Goal: Find specific fact: Find specific fact

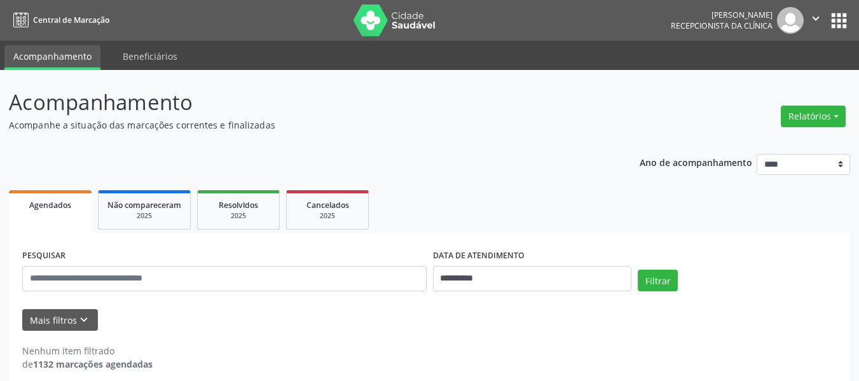
scroll to position [12, 0]
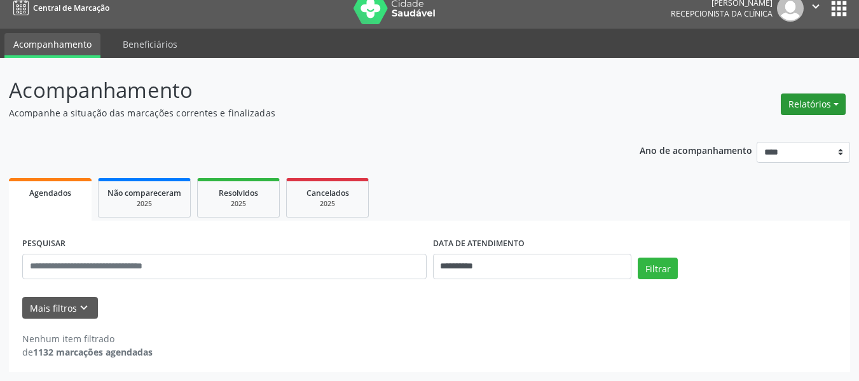
click at [828, 103] on button "Relatórios" at bounding box center [813, 104] width 65 height 22
click at [739, 130] on link "Agendamentos" at bounding box center [778, 132] width 137 height 18
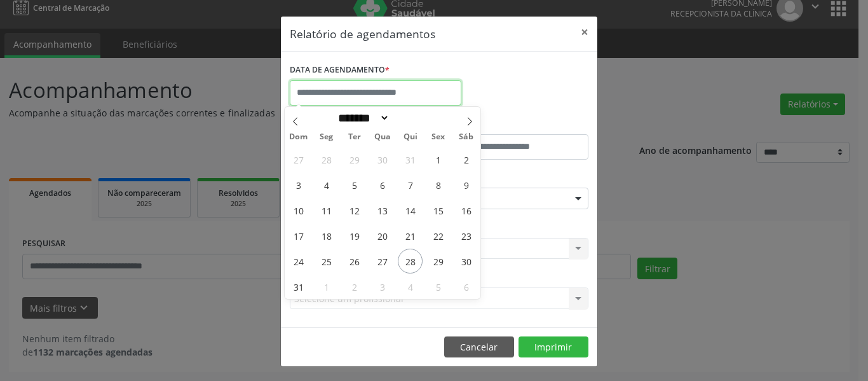
click at [301, 93] on input "text" at bounding box center [376, 92] width 172 height 25
click at [327, 289] on span "1" at bounding box center [326, 286] width 25 height 25
type input "**********"
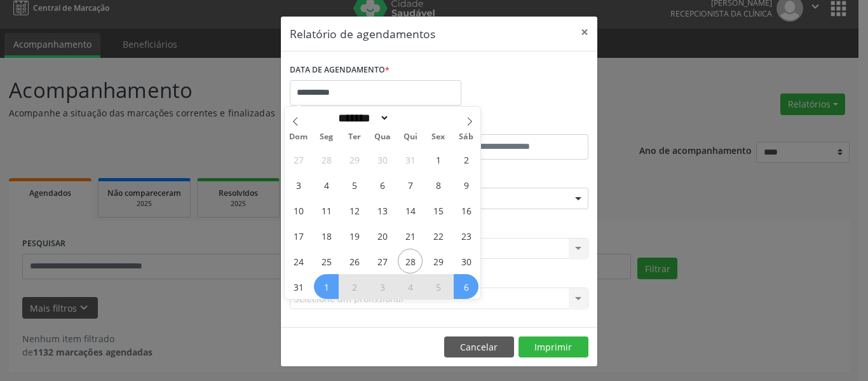
click at [463, 287] on span "6" at bounding box center [466, 286] width 25 height 25
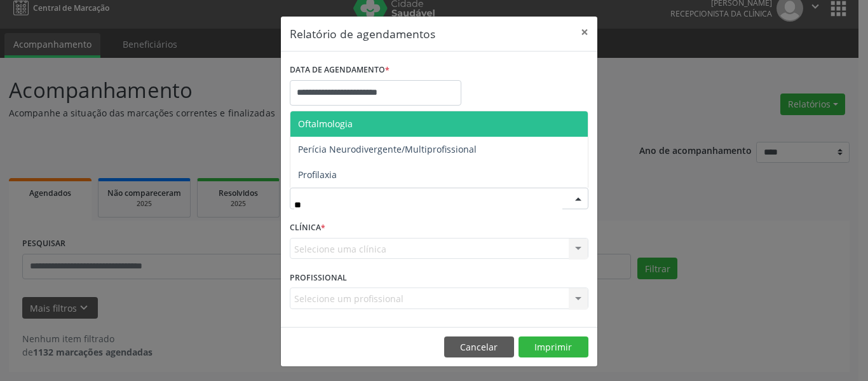
type input "***"
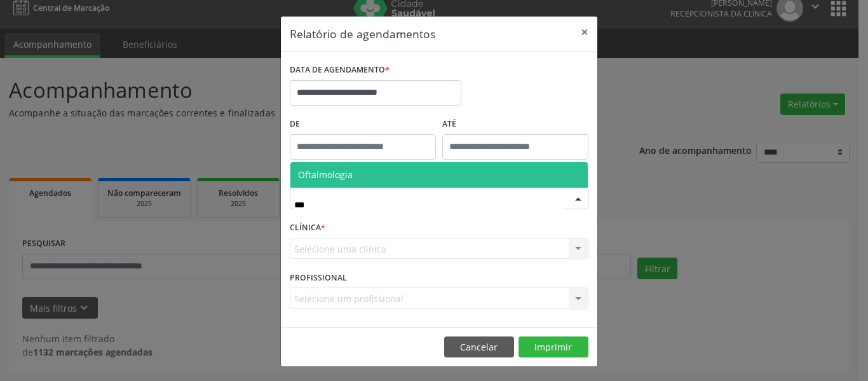
click at [338, 171] on span "Oftalmologia" at bounding box center [325, 174] width 55 height 12
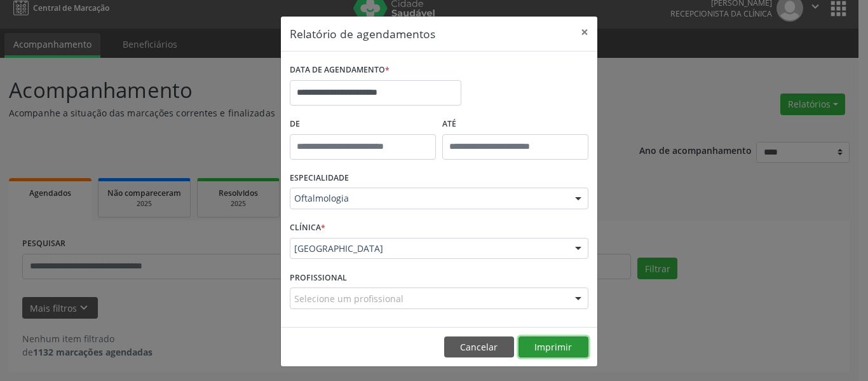
click at [544, 343] on button "Imprimir" at bounding box center [554, 347] width 70 height 22
click at [579, 34] on button "×" at bounding box center [584, 32] width 25 height 31
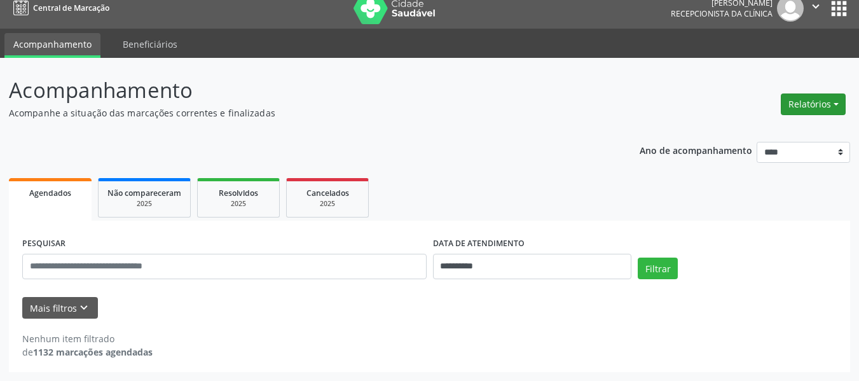
click at [828, 100] on button "Relatórios" at bounding box center [813, 104] width 65 height 22
click at [741, 128] on link "Agendamentos" at bounding box center [778, 132] width 137 height 18
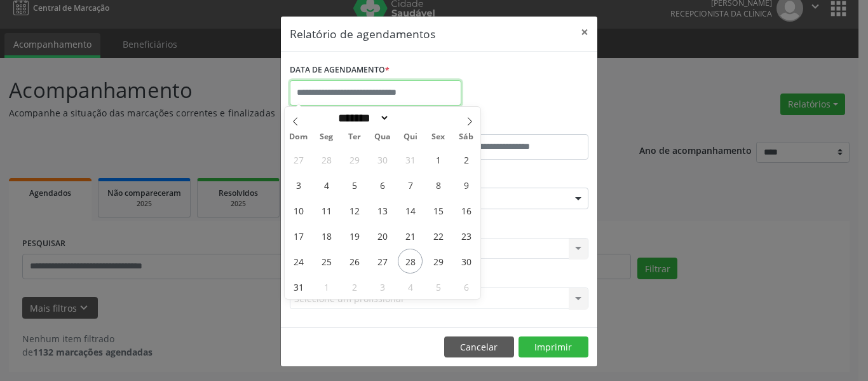
click at [343, 93] on input "text" at bounding box center [376, 92] width 172 height 25
click at [327, 288] on span "1" at bounding box center [326, 286] width 25 height 25
type input "**********"
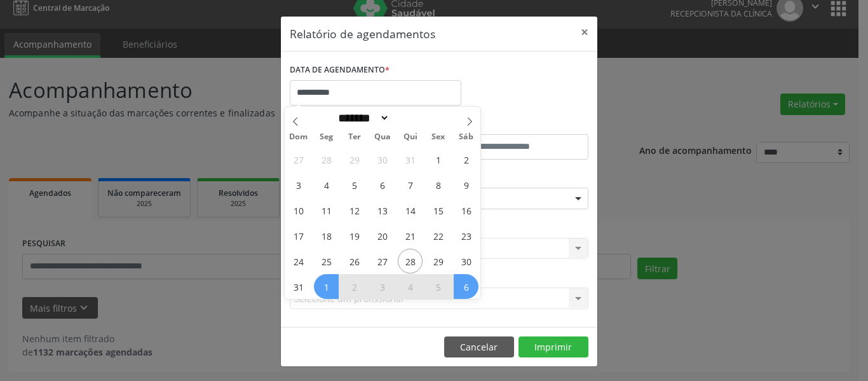
click at [465, 289] on span "6" at bounding box center [466, 286] width 25 height 25
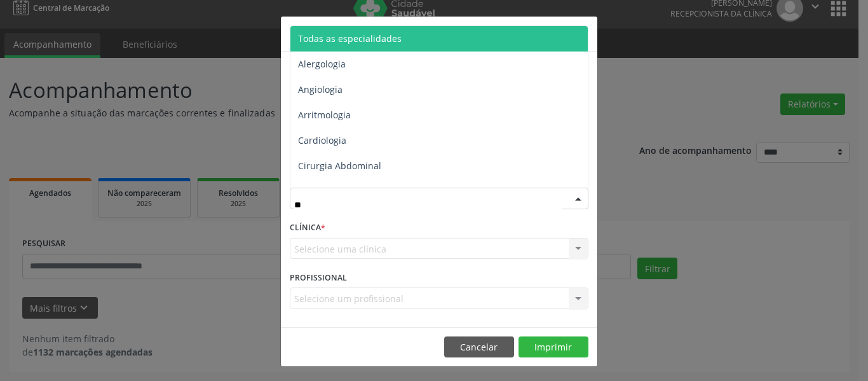
type input "***"
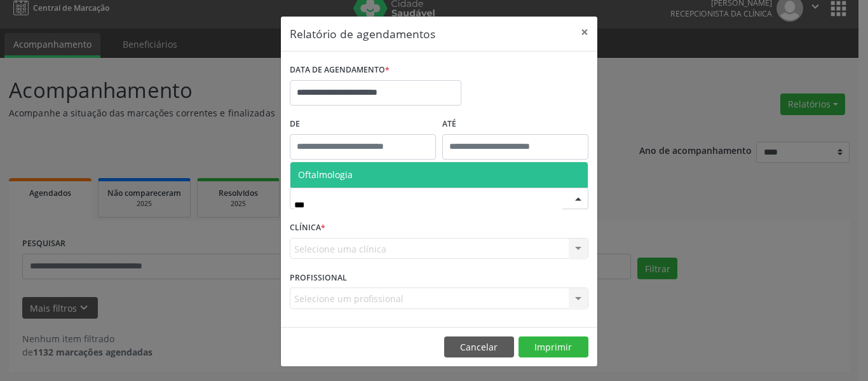
click at [338, 175] on span "Oftalmologia" at bounding box center [325, 174] width 55 height 12
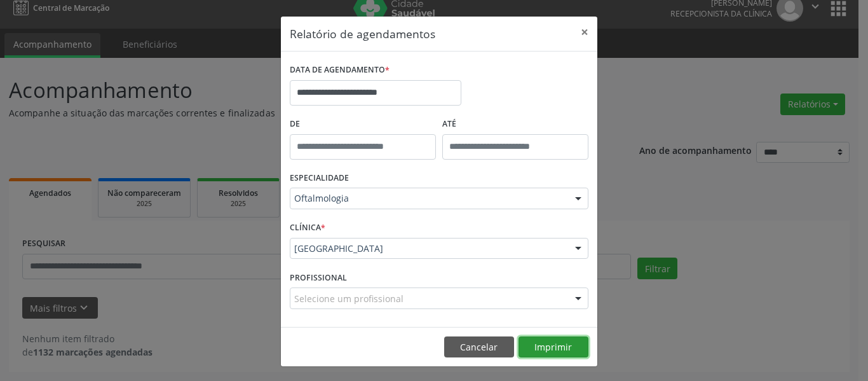
click at [551, 340] on button "Imprimir" at bounding box center [554, 347] width 70 height 22
click at [577, 32] on button "×" at bounding box center [584, 32] width 25 height 31
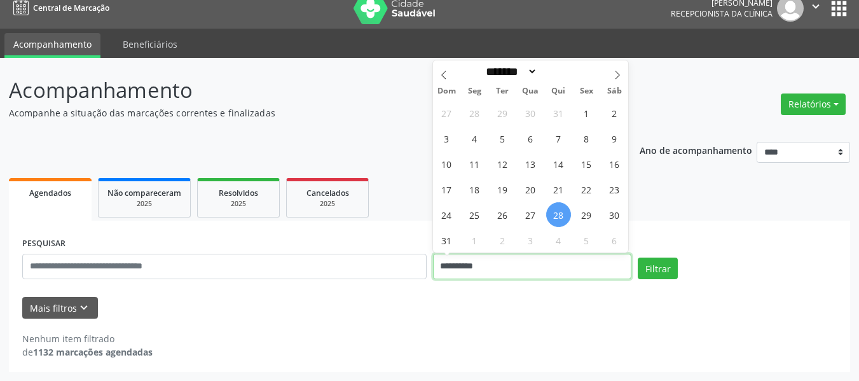
click at [474, 269] on input "**********" at bounding box center [532, 266] width 199 height 25
click at [505, 240] on span "2" at bounding box center [502, 240] width 25 height 25
type input "**********"
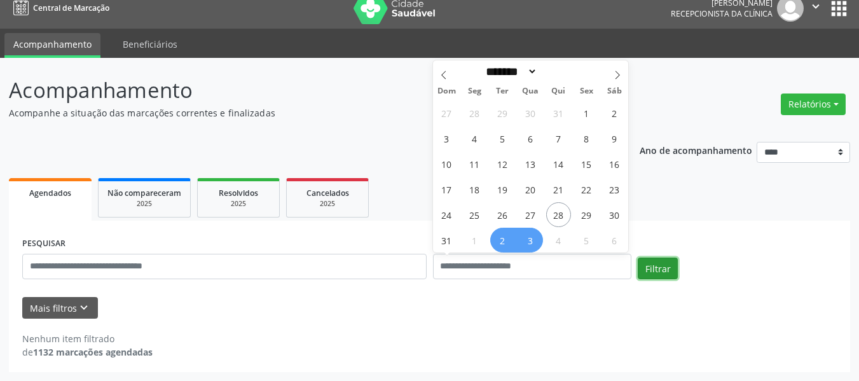
select select "*"
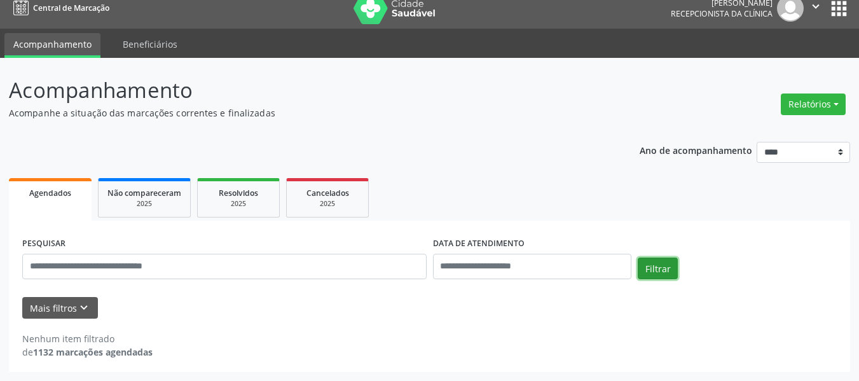
click at [649, 267] on button "Filtrar" at bounding box center [658, 268] width 40 height 22
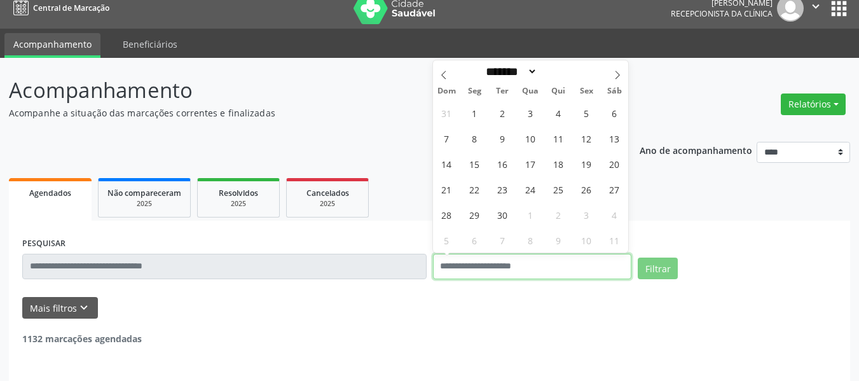
click at [481, 263] on input "text" at bounding box center [532, 266] width 199 height 25
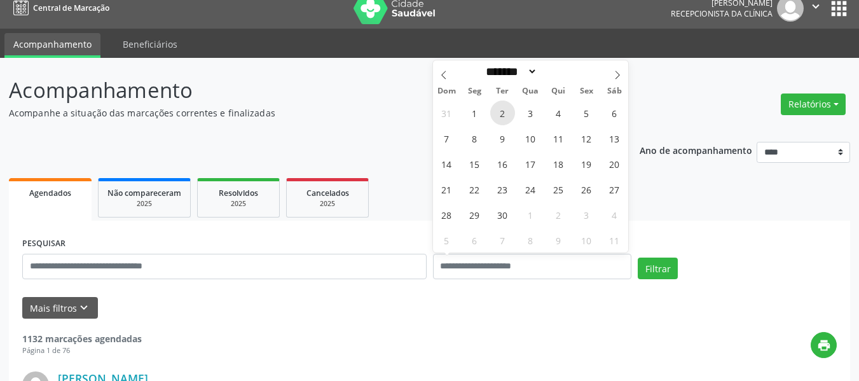
click at [502, 113] on span "2" at bounding box center [502, 112] width 25 height 25
type input "**********"
click at [502, 113] on span "2" at bounding box center [502, 112] width 25 height 25
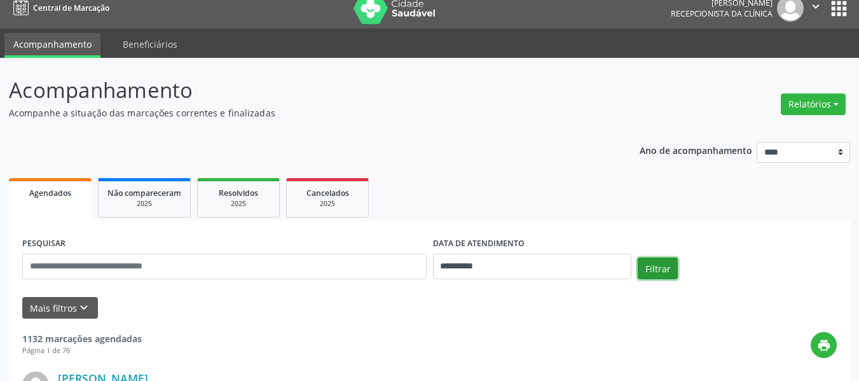
click at [652, 264] on button "Filtrar" at bounding box center [658, 268] width 40 height 22
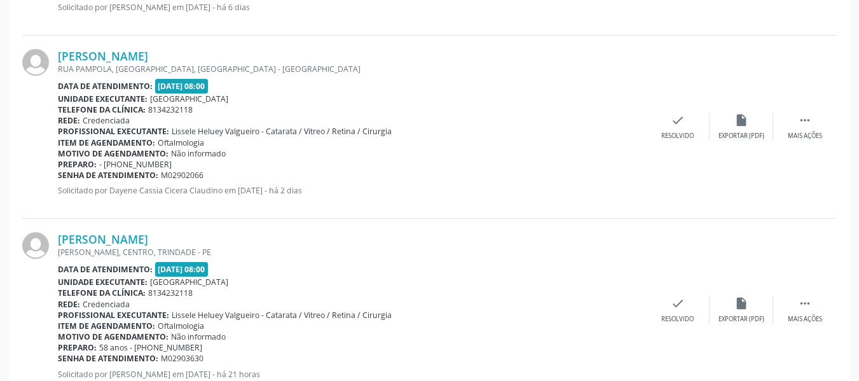
scroll to position [1122, 0]
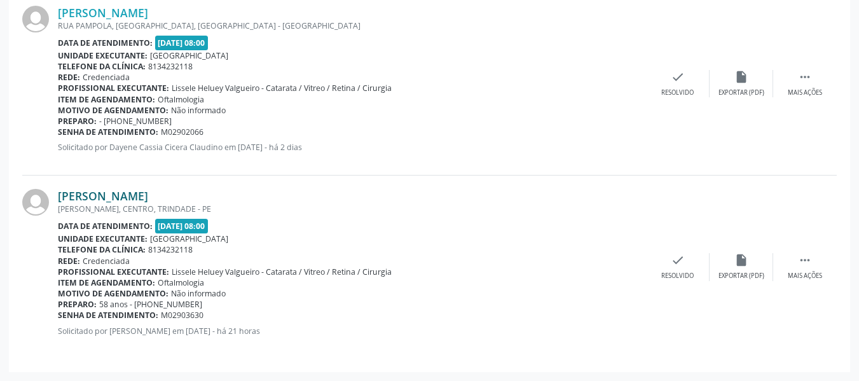
click at [128, 193] on link "Jucilene Alves dos Santos" at bounding box center [103, 196] width 90 height 14
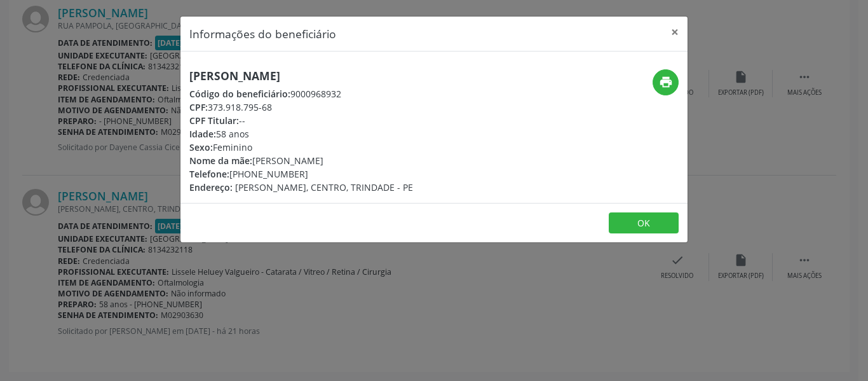
drag, startPoint x: 190, startPoint y: 76, endPoint x: 281, endPoint y: 107, distance: 96.3
click at [281, 107] on div "Jucilene Alves dos Santos Código do beneficiário: 9000968932 CPF: 373.918.795-6…" at bounding box center [301, 131] width 224 height 125
copy div "Jucilene Alves dos Santos Código do beneficiário: 9000968932 CPF: 373.918.795-68"
click at [671, 32] on button "×" at bounding box center [674, 32] width 25 height 31
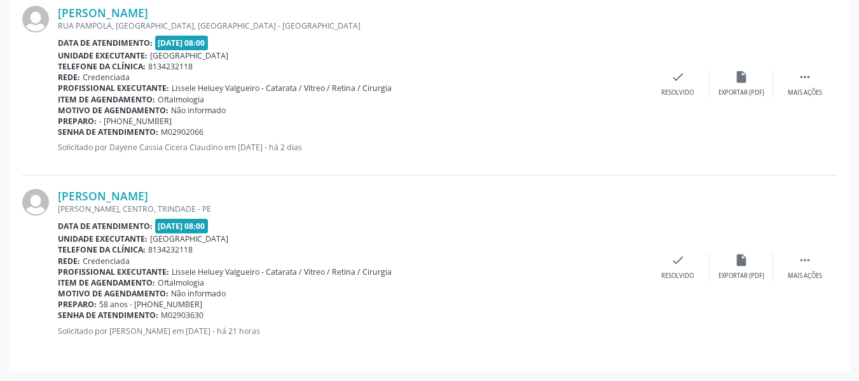
drag, startPoint x: 148, startPoint y: 303, endPoint x: 191, endPoint y: 301, distance: 43.3
click at [191, 301] on span "58 anos - (87) 99604-8964" at bounding box center [150, 304] width 103 height 11
click at [161, 306] on span "58 anos - (87) 99604-8964" at bounding box center [150, 304] width 103 height 11
drag, startPoint x: 151, startPoint y: 303, endPoint x: 190, endPoint y: 305, distance: 38.8
click at [190, 305] on span "58 anos - (87) 99604-8964" at bounding box center [150, 304] width 103 height 11
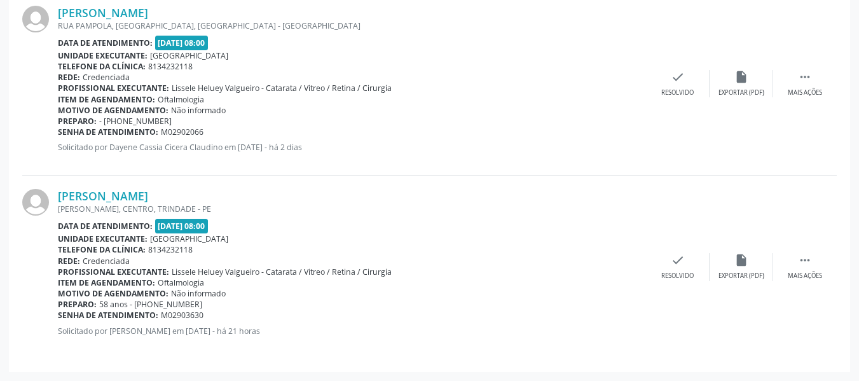
copy span "9604-8964"
click at [130, 196] on link "Jucilene Alves dos Santos" at bounding box center [103, 196] width 90 height 14
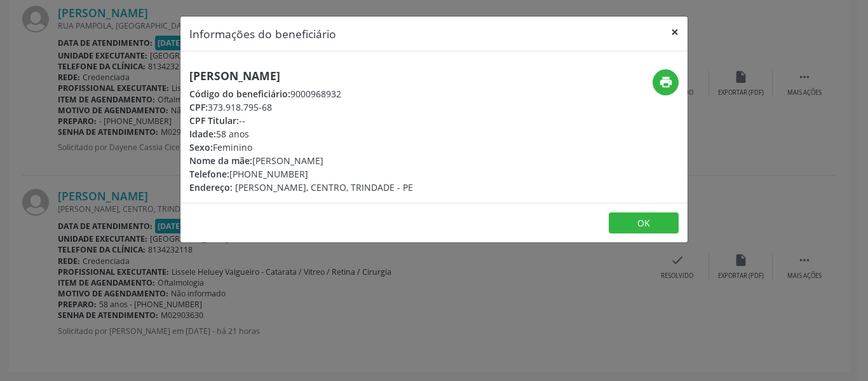
click at [671, 31] on button "×" at bounding box center [674, 32] width 25 height 31
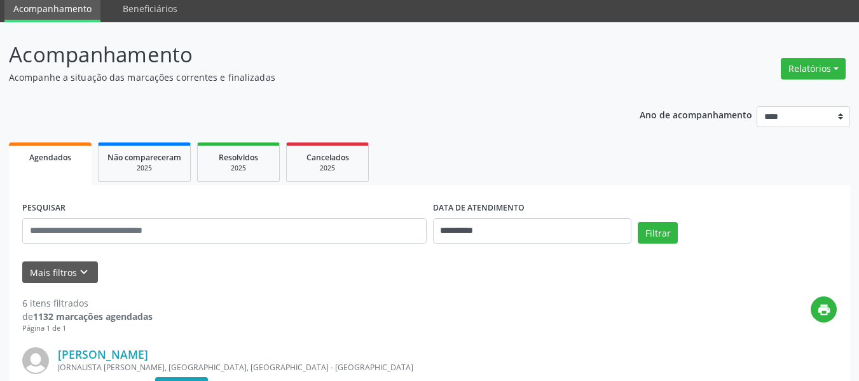
scroll to position [0, 0]
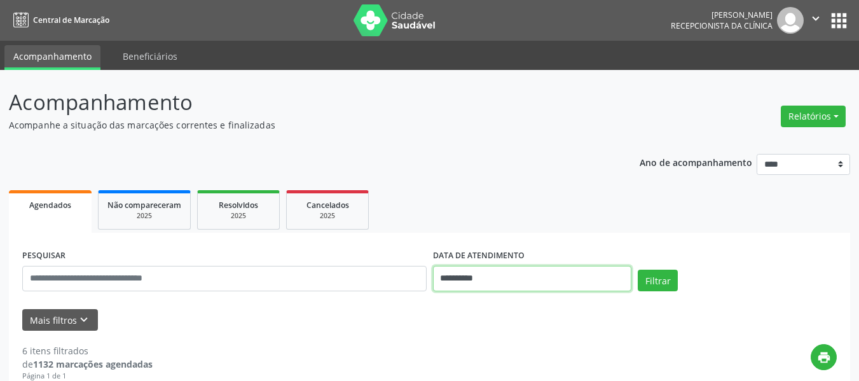
click at [472, 278] on input "**********" at bounding box center [532, 278] width 199 height 25
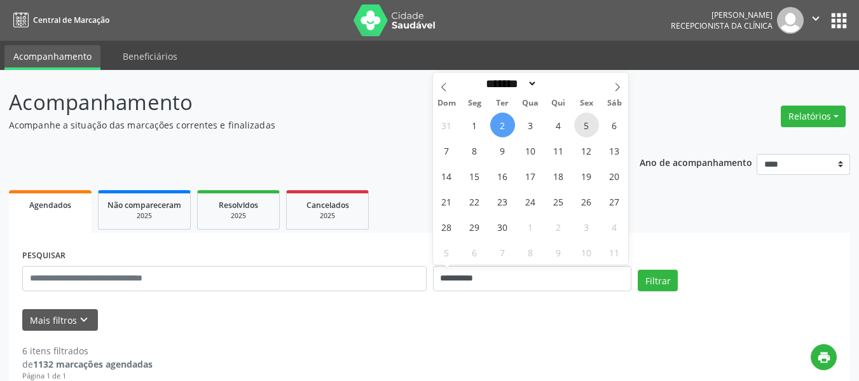
click at [587, 125] on span "5" at bounding box center [586, 125] width 25 height 25
type input "**********"
click at [587, 125] on span "5" at bounding box center [586, 125] width 25 height 25
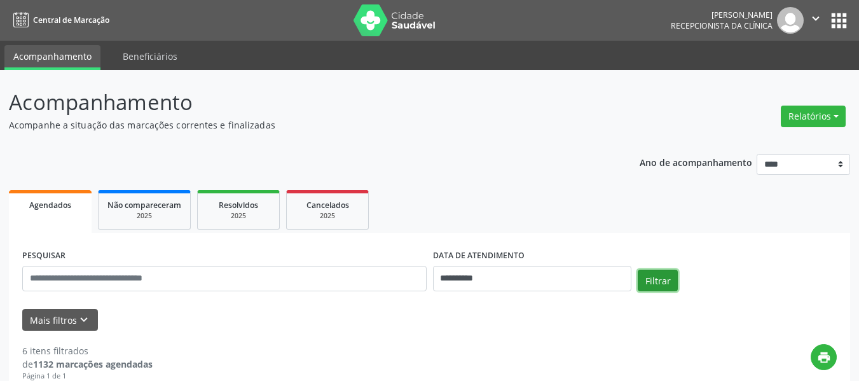
click at [650, 274] on button "Filtrar" at bounding box center [658, 281] width 40 height 22
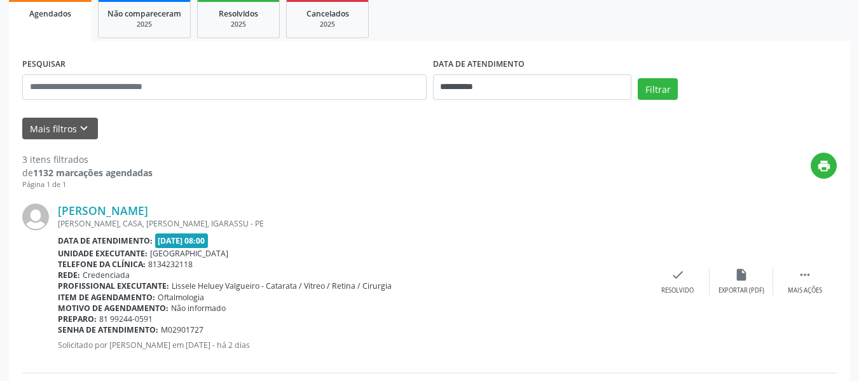
scroll to position [308, 0]
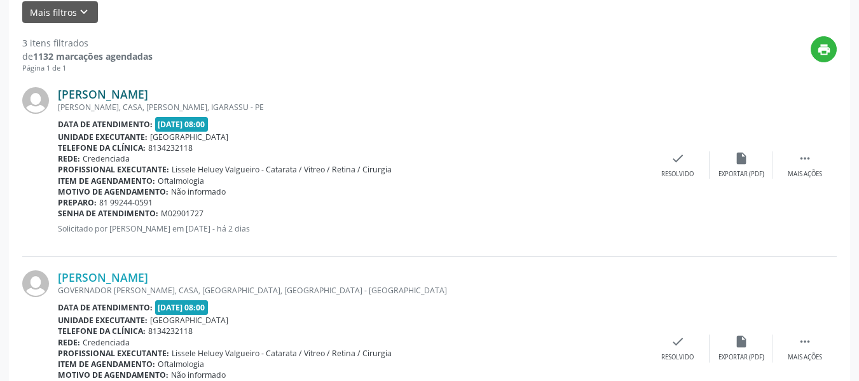
click at [125, 93] on link "[PERSON_NAME]" at bounding box center [103, 94] width 90 height 14
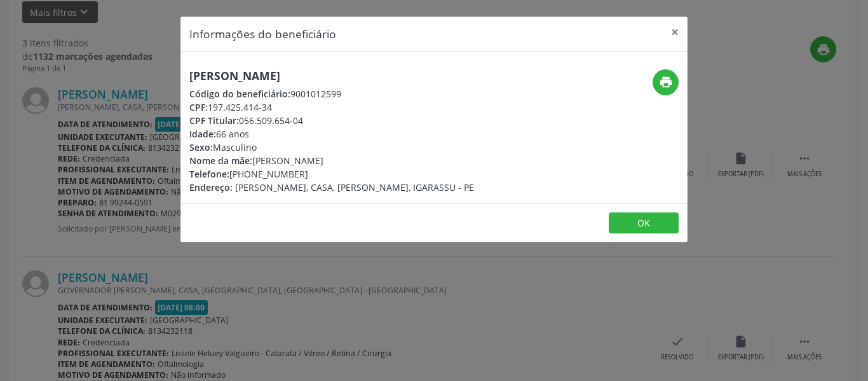
drag, startPoint x: 189, startPoint y: 109, endPoint x: 273, endPoint y: 109, distance: 83.9
click at [273, 109] on div "CPF: 197.425.414-34" at bounding box center [331, 106] width 285 height 13
copy div "CPF: 197.425.414-34"
click at [250, 172] on div "Telefone: (81) 99244-0591" at bounding box center [331, 173] width 285 height 13
drag, startPoint x: 254, startPoint y: 172, endPoint x: 296, endPoint y: 174, distance: 42.0
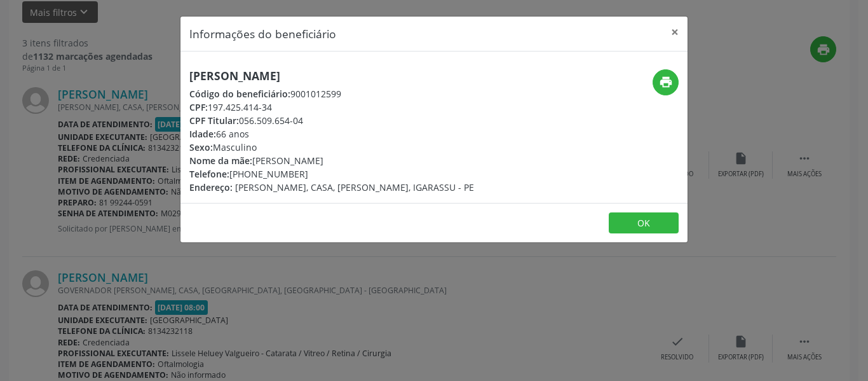
click at [296, 174] on div "Telefone: (81) 99244-0591" at bounding box center [331, 173] width 285 height 13
click at [297, 174] on div "Telefone: (81) 99244-0591" at bounding box center [331, 173] width 285 height 13
drag, startPoint x: 254, startPoint y: 172, endPoint x: 298, endPoint y: 174, distance: 43.9
click at [298, 174] on div "Telefone: (81) 99244-0591" at bounding box center [331, 173] width 285 height 13
copy div "9244-0591"
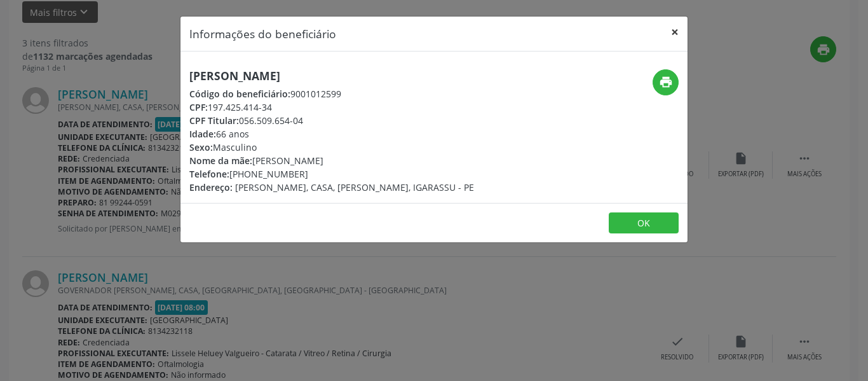
click at [676, 30] on button "×" at bounding box center [674, 32] width 25 height 31
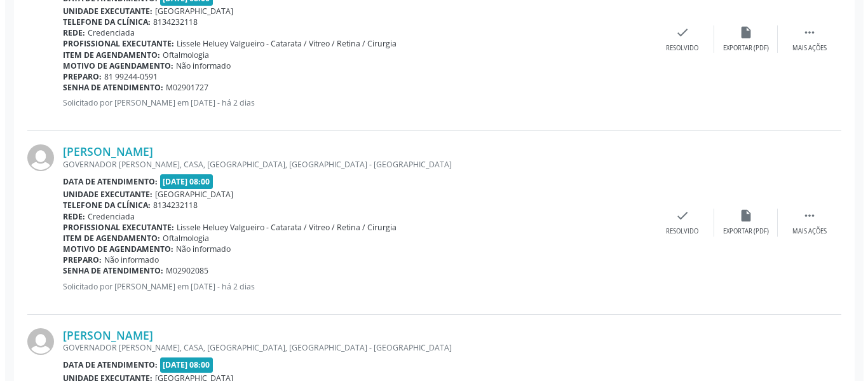
scroll to position [435, 0]
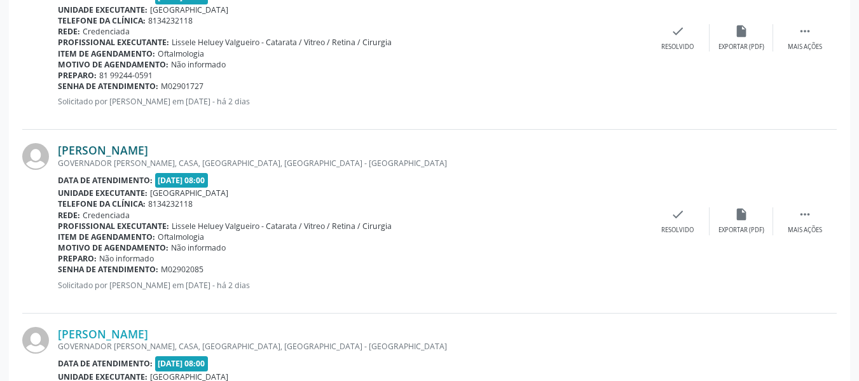
click at [137, 149] on link "[PERSON_NAME]" at bounding box center [103, 150] width 90 height 14
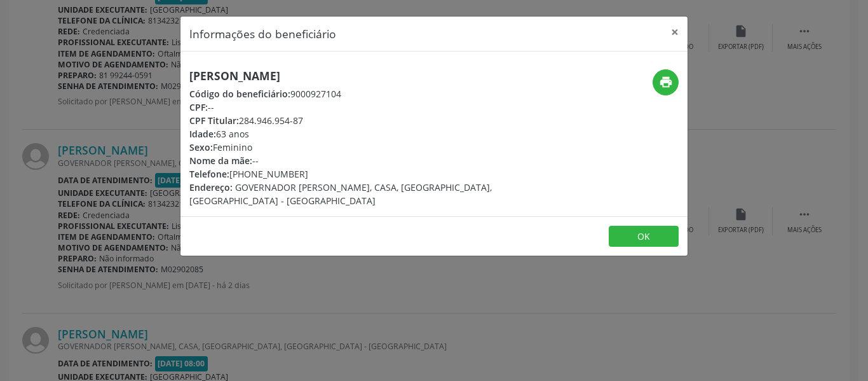
drag, startPoint x: 190, startPoint y: 74, endPoint x: 345, endPoint y: 75, distance: 154.5
click at [345, 75] on h5 "[PERSON_NAME]" at bounding box center [349, 75] width 320 height 13
copy h5 "[PERSON_NAME]"
drag, startPoint x: 255, startPoint y: 173, endPoint x: 296, endPoint y: 173, distance: 41.3
click at [296, 173] on div "Telefone: [PHONE_NUMBER]" at bounding box center [349, 173] width 320 height 13
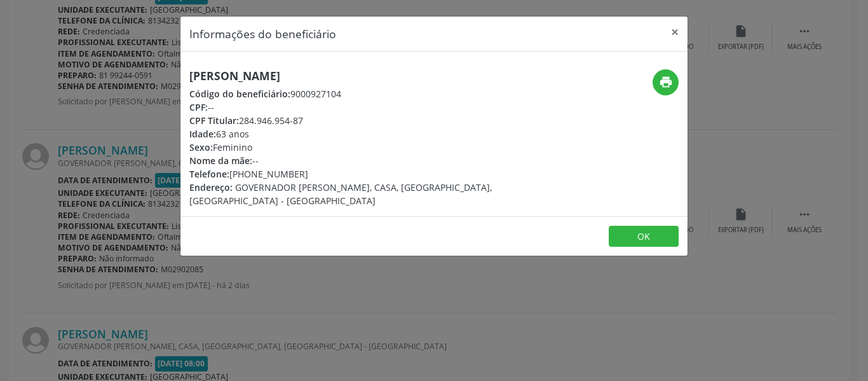
copy div "9772-0732"
click at [321, 137] on div "Idade: 63 anos" at bounding box center [349, 133] width 320 height 13
drag, startPoint x: 240, startPoint y: 122, endPoint x: 302, endPoint y: 124, distance: 62.3
click at [302, 124] on div "CPF Titular: 284.946.954-87" at bounding box center [349, 120] width 320 height 13
copy div "284.946.954-87"
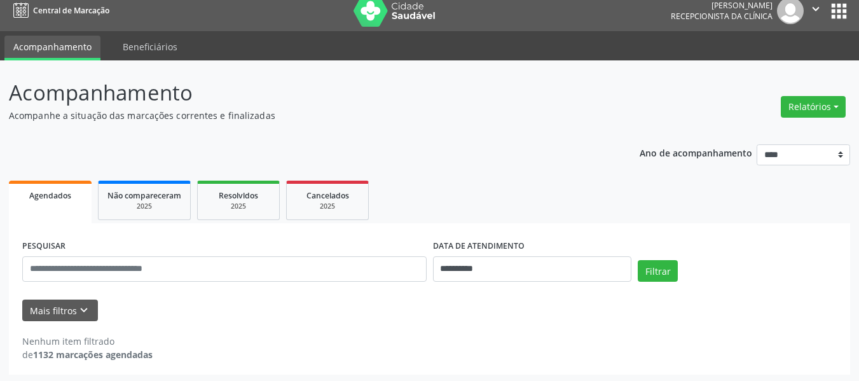
scroll to position [12, 0]
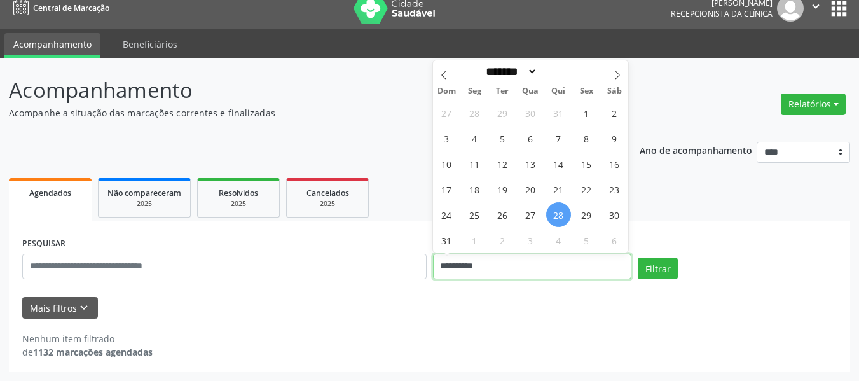
click at [462, 263] on input "**********" at bounding box center [532, 266] width 199 height 25
click at [590, 240] on span "5" at bounding box center [586, 240] width 25 height 25
type input "**********"
click at [590, 240] on span "5" at bounding box center [586, 240] width 25 height 25
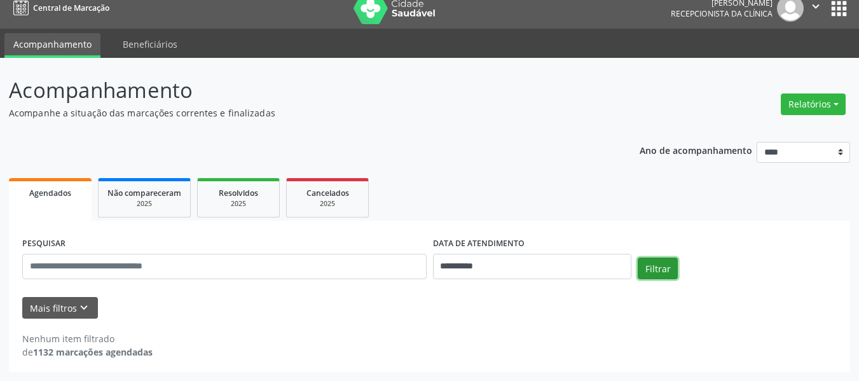
click at [645, 260] on button "Filtrar" at bounding box center [658, 268] width 40 height 22
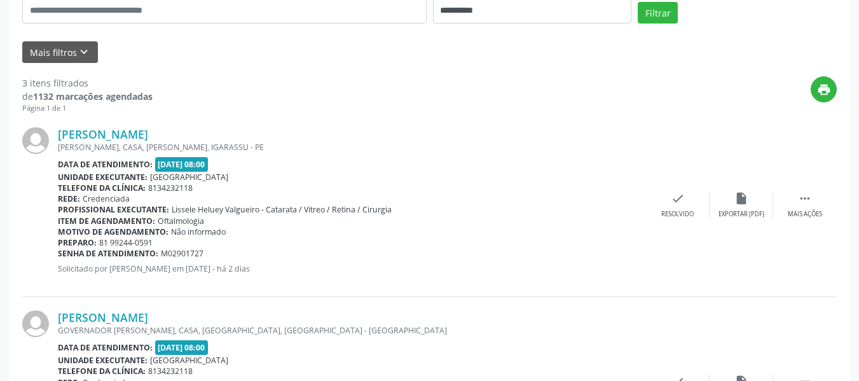
scroll to position [308, 0]
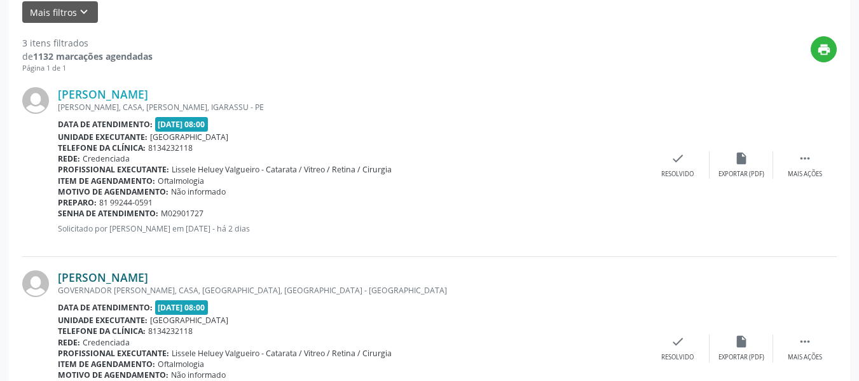
click at [113, 276] on link "[PERSON_NAME]" at bounding box center [103, 277] width 90 height 14
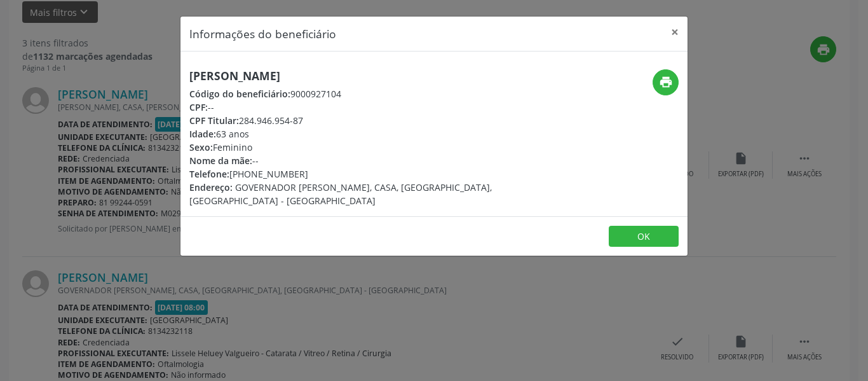
drag, startPoint x: 241, startPoint y: 120, endPoint x: 308, endPoint y: 122, distance: 66.8
click at [308, 122] on div "CPF Titular: 284.946.954-87" at bounding box center [349, 120] width 320 height 13
click at [677, 32] on button "×" at bounding box center [674, 32] width 25 height 31
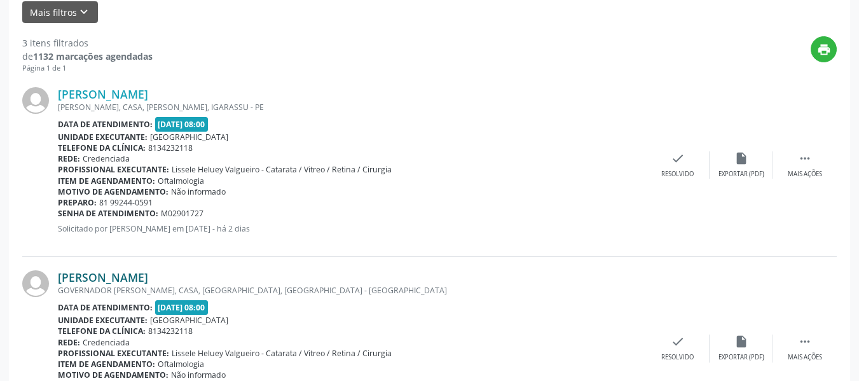
click at [116, 277] on link "[PERSON_NAME]" at bounding box center [103, 277] width 90 height 14
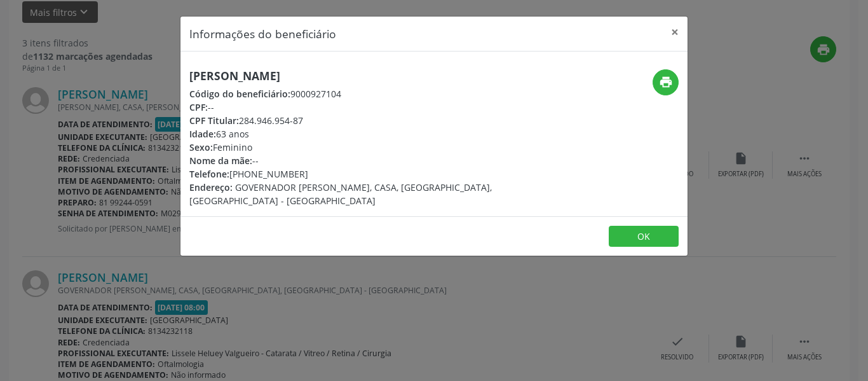
drag, startPoint x: 254, startPoint y: 174, endPoint x: 307, endPoint y: 174, distance: 52.8
click at [307, 174] on div "Telefone: [PHONE_NUMBER]" at bounding box center [349, 173] width 320 height 13
copy div "9772-0732"
drag, startPoint x: 249, startPoint y: 175, endPoint x: 296, endPoint y: 174, distance: 47.1
click at [296, 174] on div "Telefone: [PHONE_NUMBER]" at bounding box center [349, 173] width 320 height 13
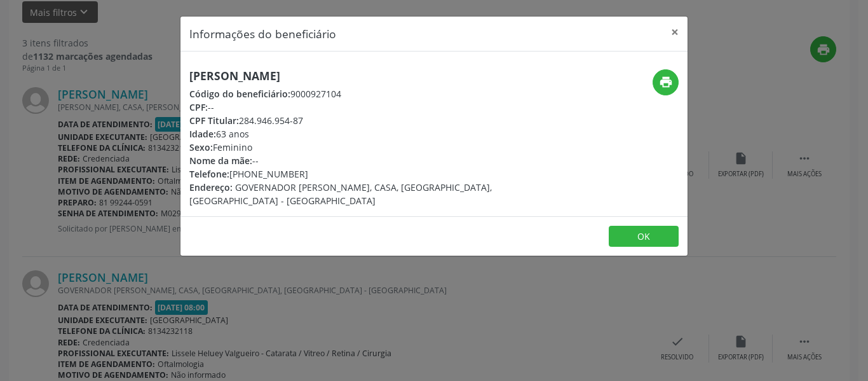
copy div "99772-0732"
click at [671, 32] on button "×" at bounding box center [674, 32] width 25 height 31
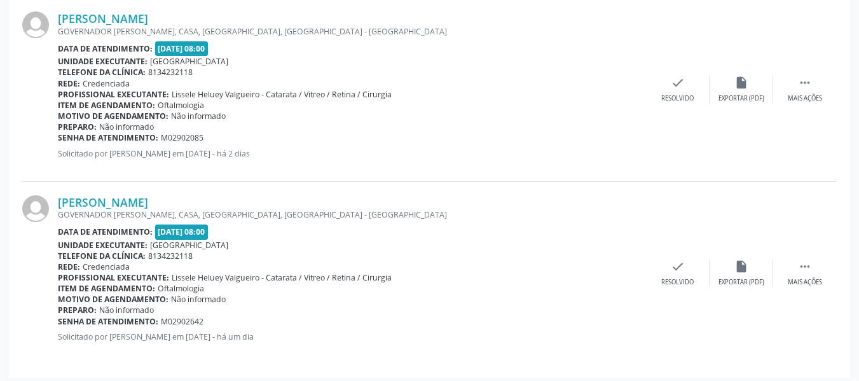
scroll to position [572, 0]
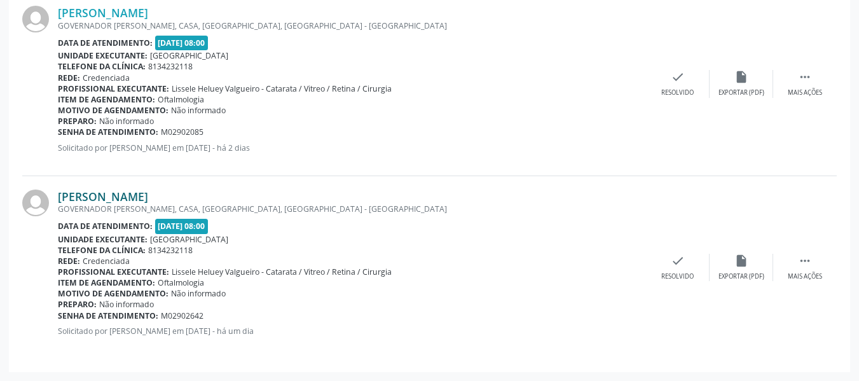
click at [141, 196] on link "[PERSON_NAME]" at bounding box center [103, 196] width 90 height 14
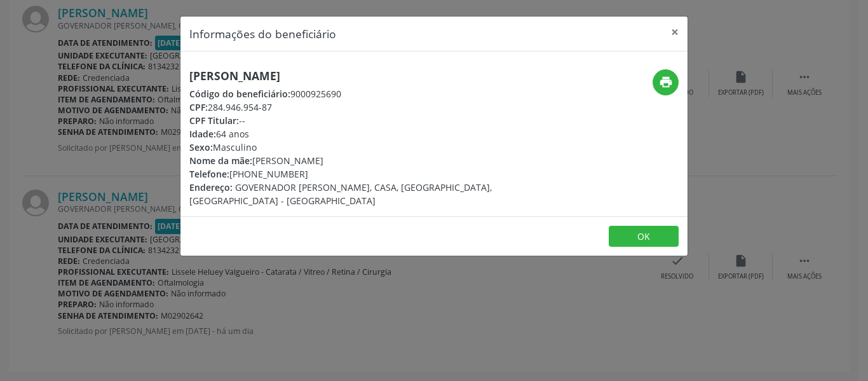
drag, startPoint x: 192, startPoint y: 95, endPoint x: 276, endPoint y: 104, distance: 84.4
click at [276, 104] on div "[PERSON_NAME] Código do beneficiário: 9000925690 CPF: 284.946.954-87 CPF Titula…" at bounding box center [349, 138] width 320 height 138
copy div "Código do beneficiário: 9000925690 CPF: 284.946.954-87"
click at [676, 33] on button "×" at bounding box center [674, 32] width 25 height 31
